Goal: Transaction & Acquisition: Purchase product/service

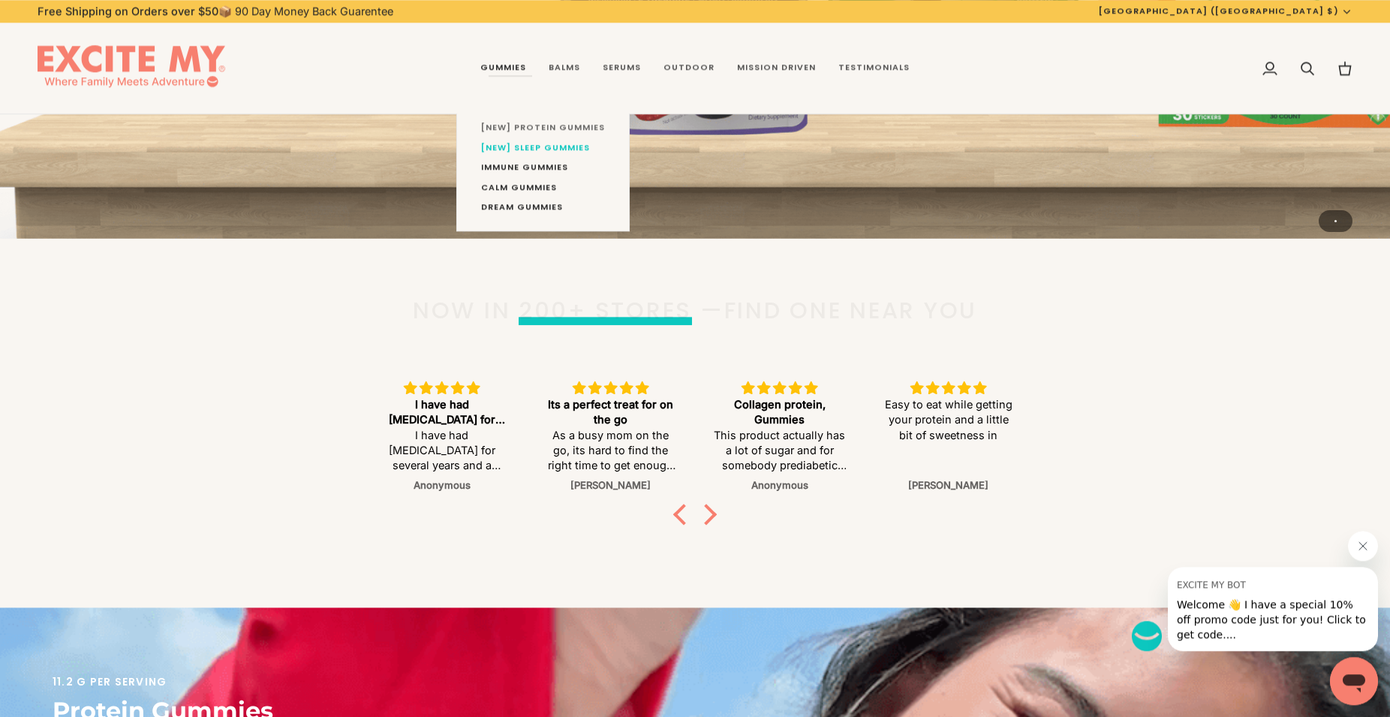
click at [523, 125] on span "[NEW] Protein Gummies" at bounding box center [543, 128] width 124 height 12
